Goal: Task Accomplishment & Management: Manage account settings

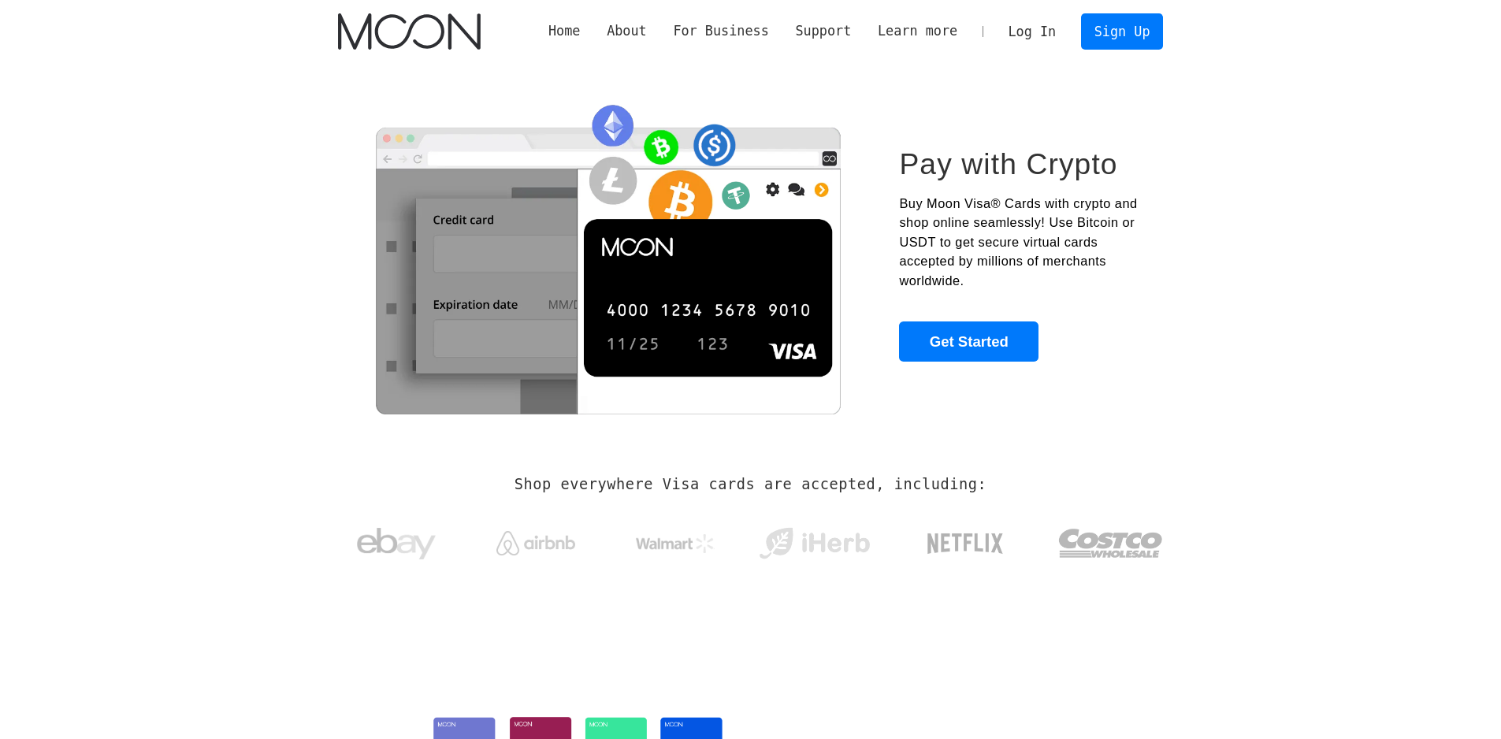
drag, startPoint x: 1019, startPoint y: 141, endPoint x: 654, endPoint y: 175, distance: 366.4
click at [0, 0] on icon at bounding box center [0, 0] width 0 height 0
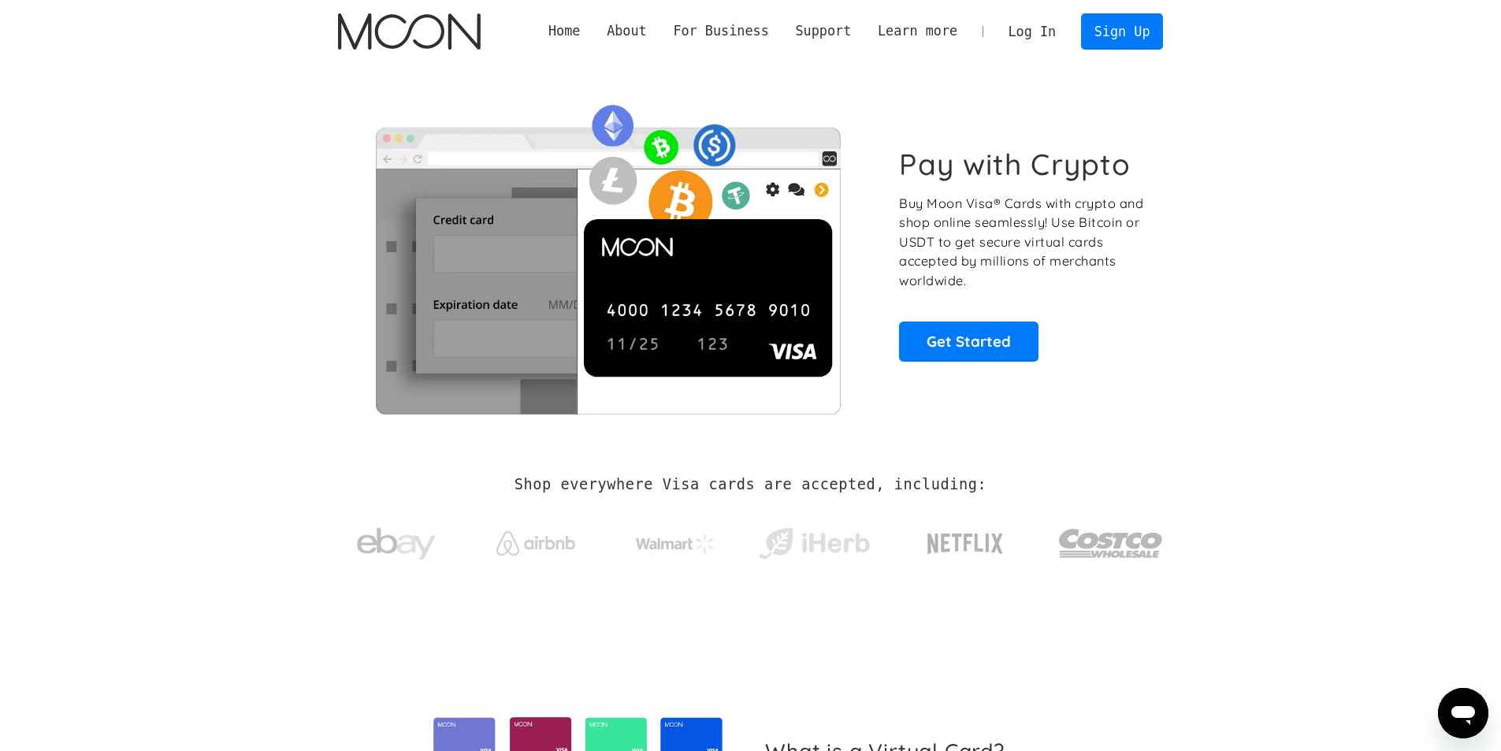
click at [1050, 37] on link "Log In" at bounding box center [1032, 31] width 74 height 35
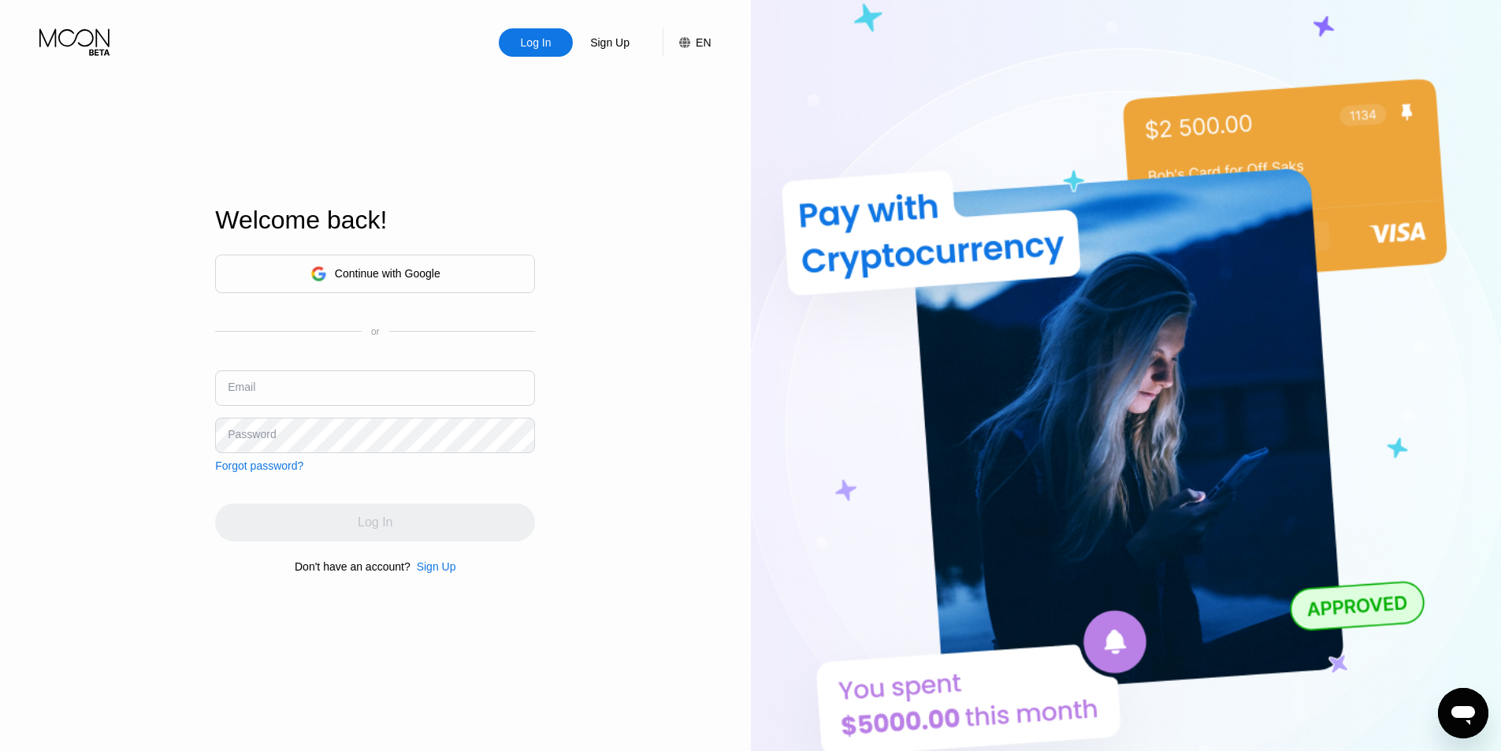
click at [299, 390] on input "text" at bounding box center [375, 387] width 320 height 35
type input "[EMAIL_ADDRESS][DOMAIN_NAME]"
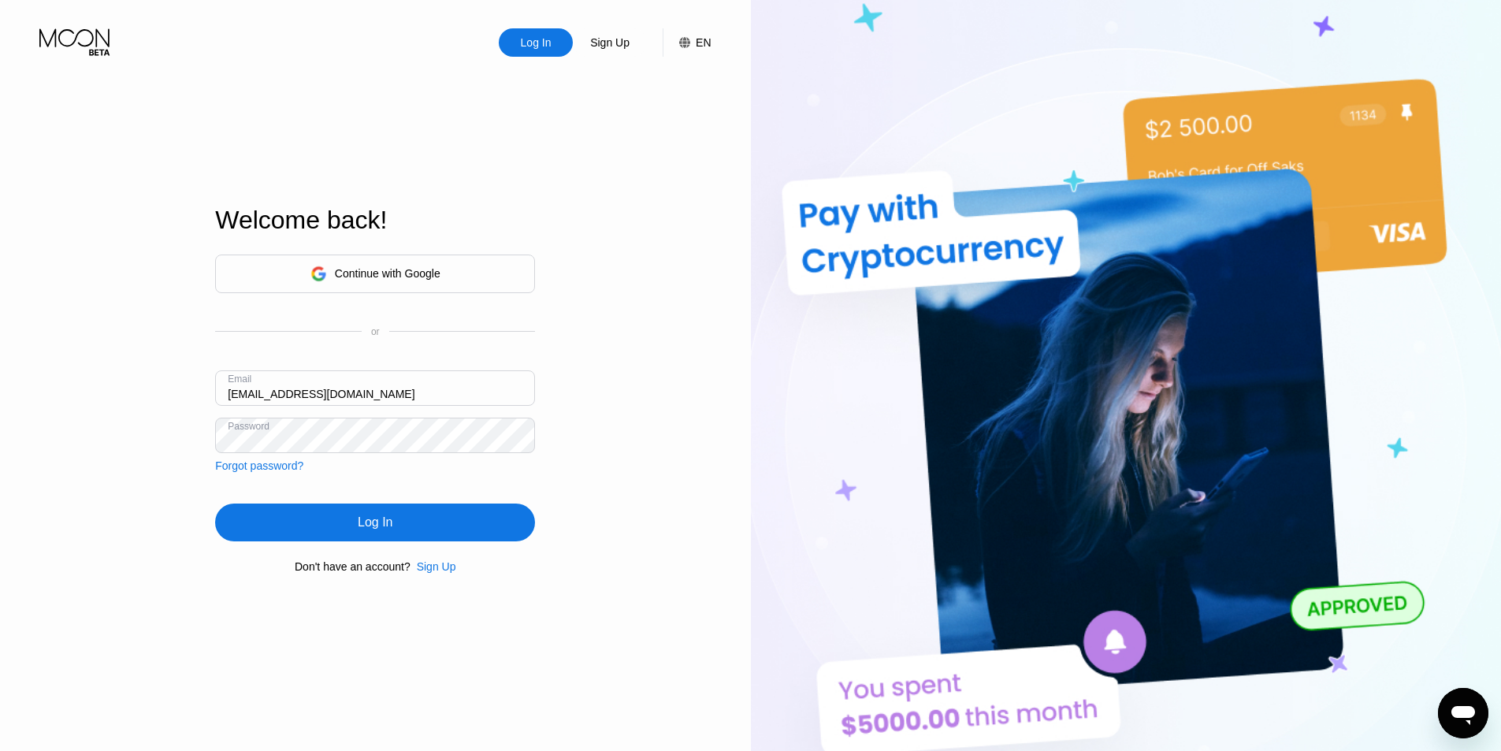
click at [307, 536] on div "Log In" at bounding box center [375, 522] width 320 height 38
click at [98, 407] on div "Log In Sign Up EN Language English Save Welcome back! Continue with Google or E…" at bounding box center [375, 413] width 751 height 826
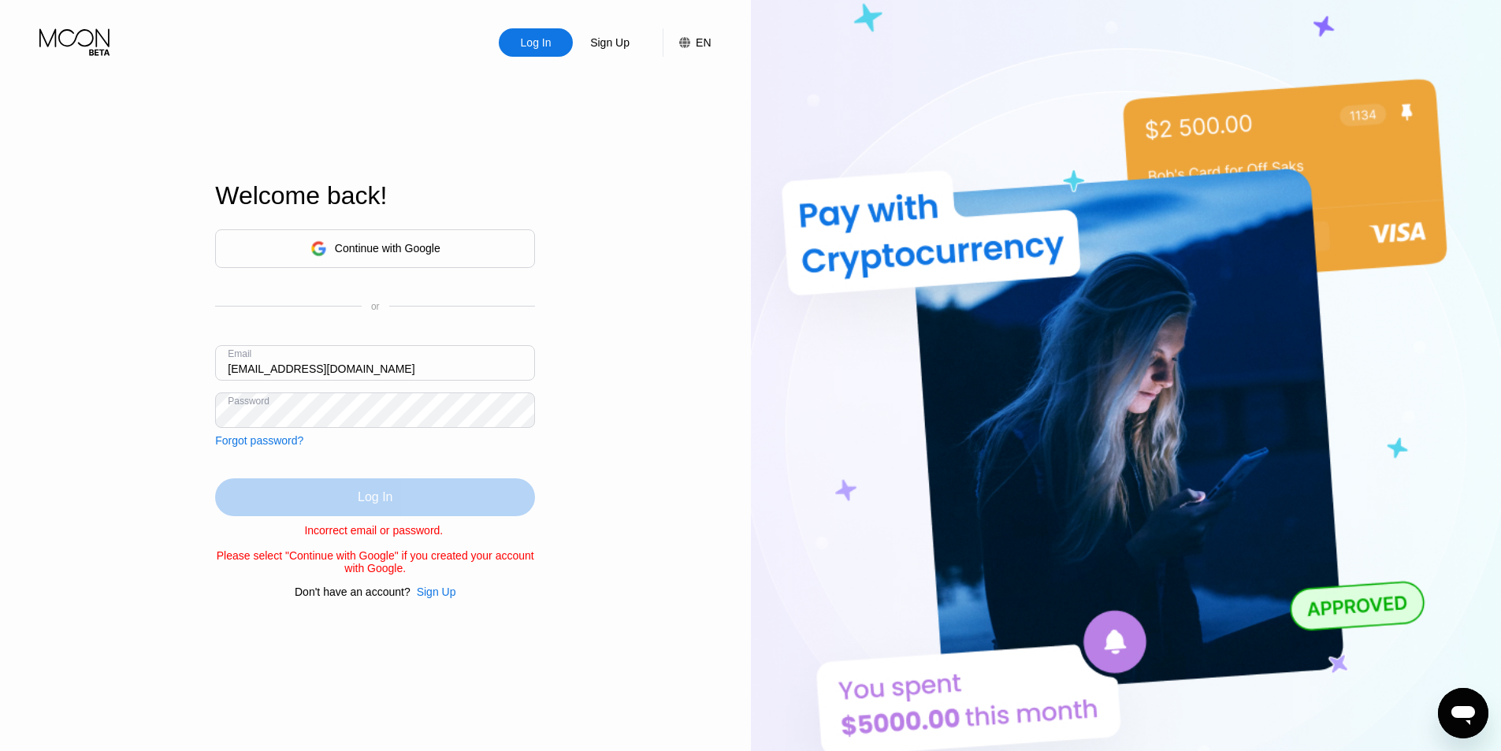
click at [226, 499] on div "Log In" at bounding box center [375, 497] width 320 height 38
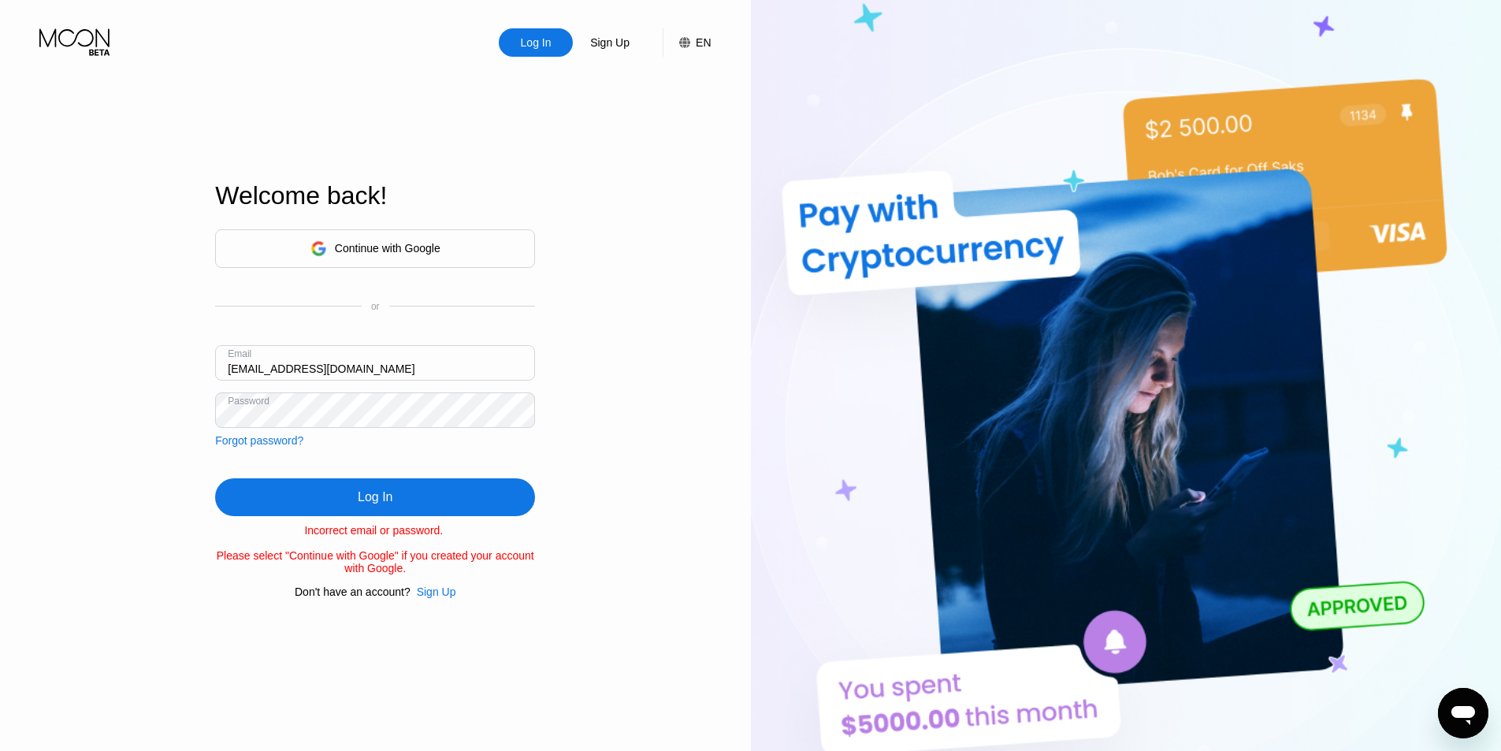
click at [206, 384] on div "Log In Sign Up EN Language English Save Welcome back! Continue with Google or E…" at bounding box center [375, 413] width 751 height 826
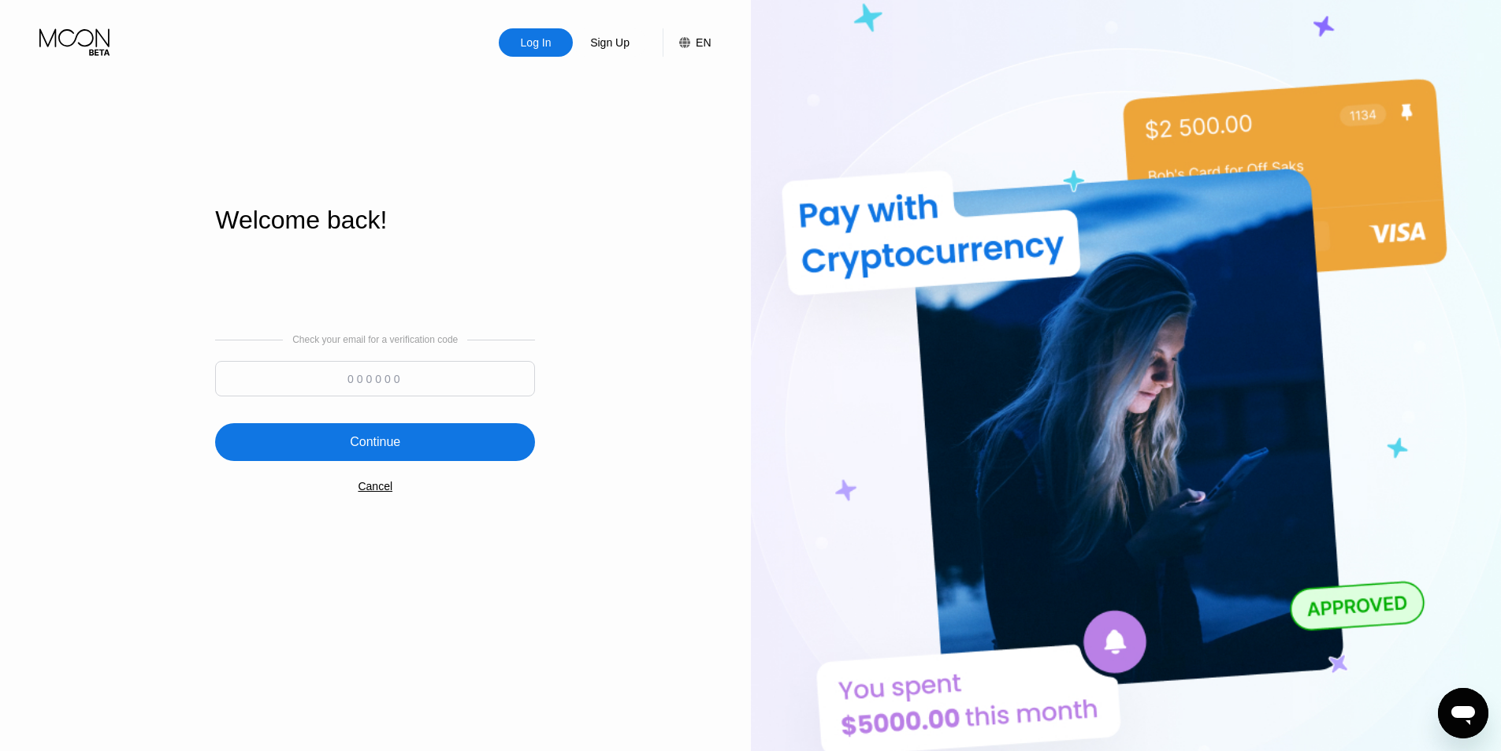
click at [345, 389] on input at bounding box center [375, 378] width 320 height 35
type input "338452"
click at [414, 433] on div "Continue" at bounding box center [375, 442] width 320 height 38
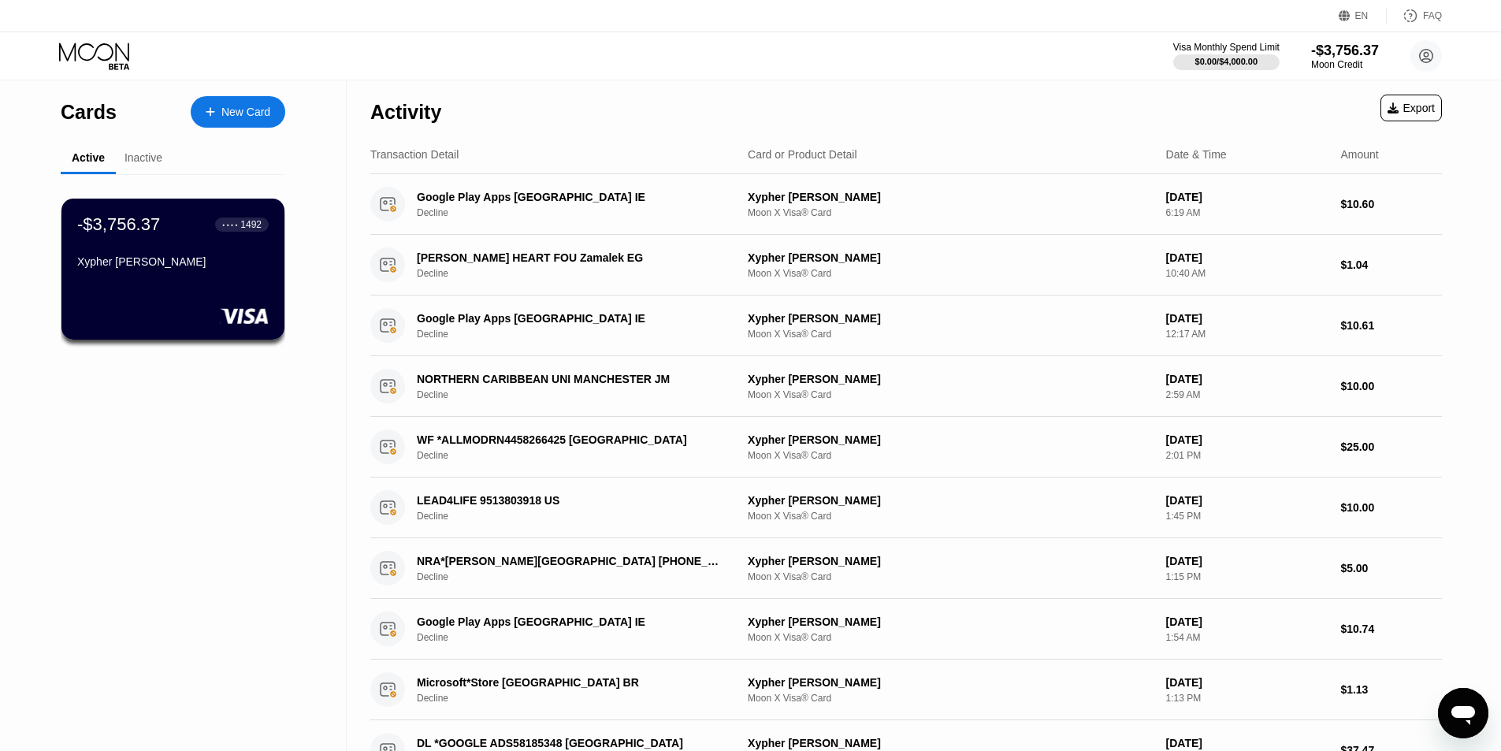
click at [35, 78] on div "Visa Monthly Spend Limit $0.00 / $4,000.00 -$3,756.37 Moon Credit Insane FF ins…" at bounding box center [750, 55] width 1501 height 47
